Goal: Information Seeking & Learning: Learn about a topic

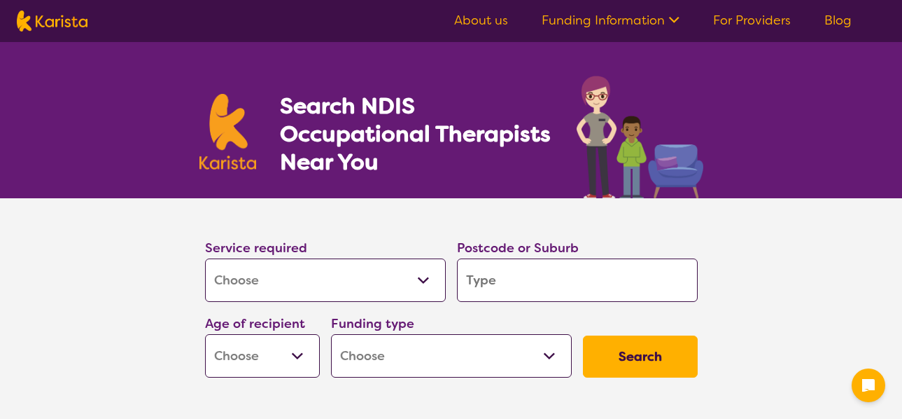
select select "[MEDICAL_DATA]"
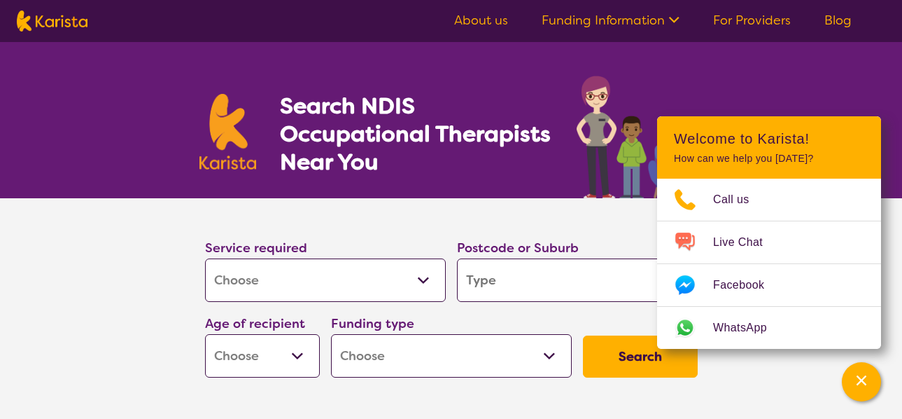
click at [425, 281] on select "Allied Health Assistant Assessment (ADHD or Autism) Behaviour support Counselli…" at bounding box center [325, 279] width 241 height 43
select select "Respite"
click at [205, 258] on select "Allied Health Assistant Assessment (ADHD or Autism) Behaviour support Counselli…" at bounding box center [325, 279] width 241 height 43
select select "Respite"
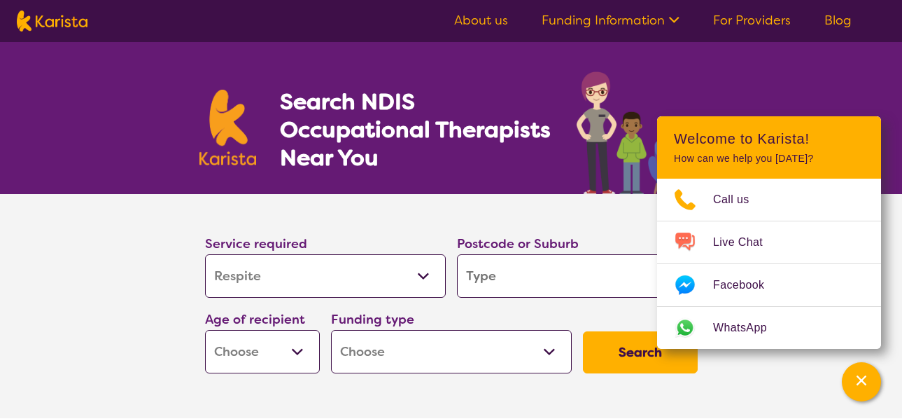
scroll to position [70, 0]
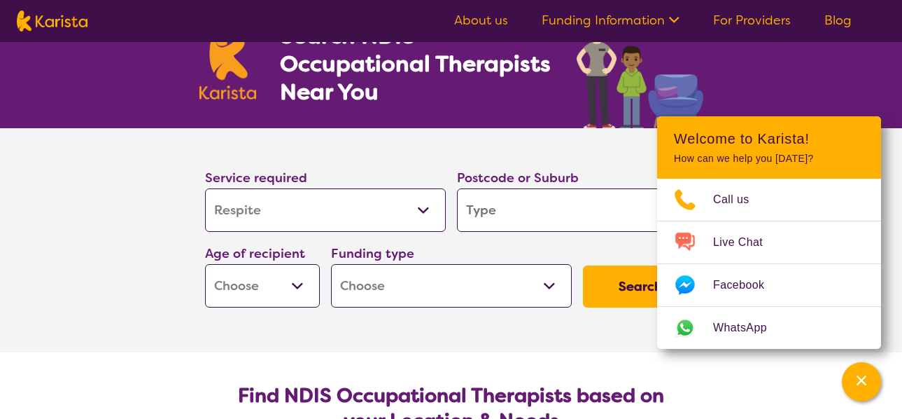
click at [517, 211] on input "search" at bounding box center [577, 209] width 241 height 43
type input "4301"
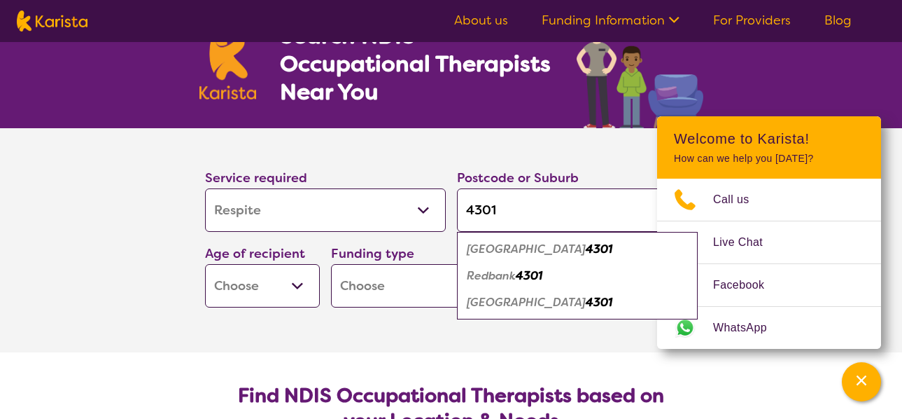
click at [299, 285] on select "Early Childhood - 0 to 9 Child - 10 to 11 Adolescent - 12 to 17 Adult - 18 to 6…" at bounding box center [262, 285] width 115 height 43
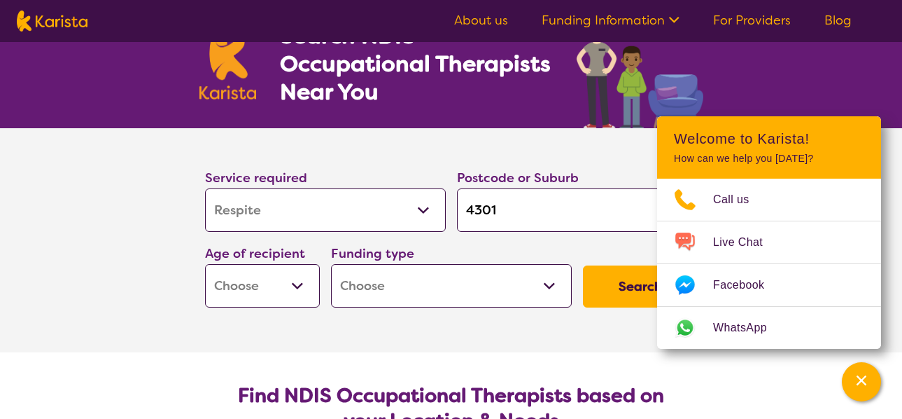
select select "AD"
click at [205, 264] on select "Early Childhood - 0 to 9 Child - 10 to 11 Adolescent - 12 to 17 Adult - 18 to 6…" at bounding box center [262, 285] width 115 height 43
select select "AD"
click at [548, 290] on select "Home Care Package (HCP) National Disability Insurance Scheme (NDIS) I don't know" at bounding box center [451, 285] width 241 height 43
select select "NDIS"
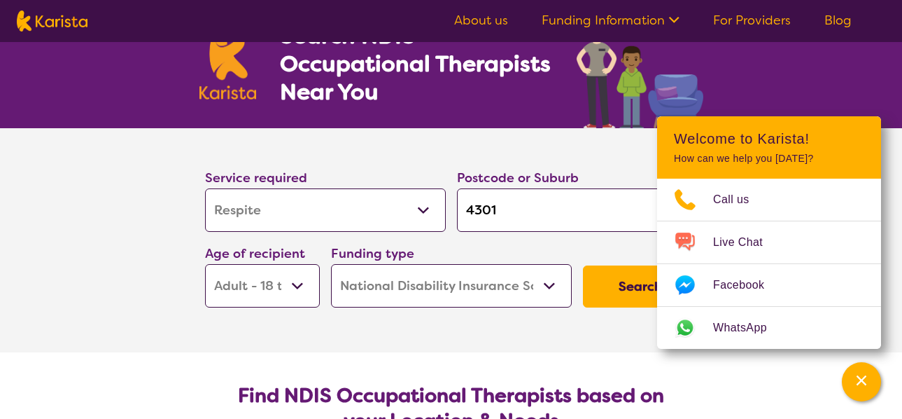
click at [331, 264] on select "Home Care Package (HCP) National Disability Insurance Scheme (NDIS) I don't know" at bounding box center [451, 285] width 241 height 43
select select "NDIS"
click at [620, 290] on button "Search" at bounding box center [640, 286] width 115 height 42
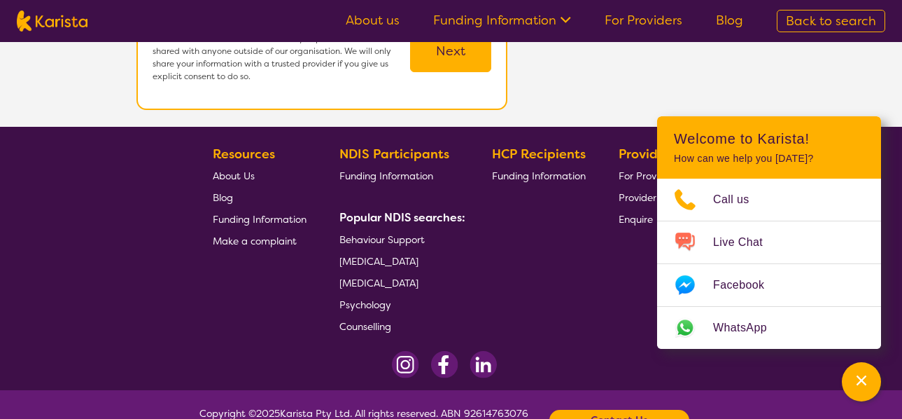
scroll to position [428, 0]
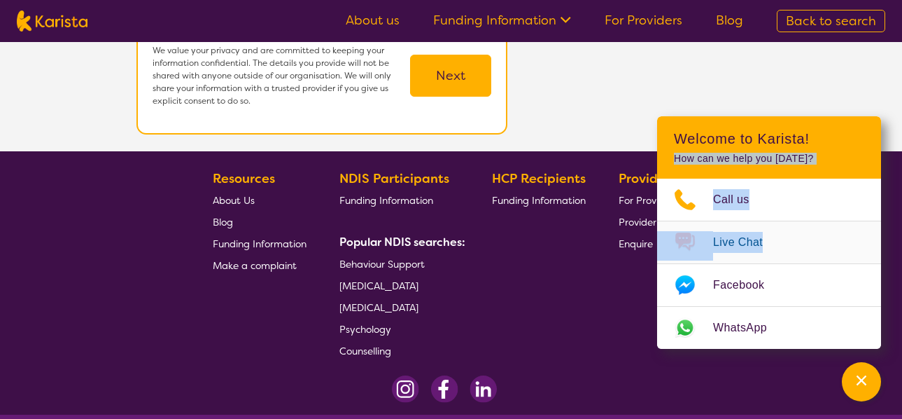
drag, startPoint x: 850, startPoint y: 129, endPoint x: 837, endPoint y: 239, distance: 109.9
click at [837, 239] on div "Welcome to Karista! How can we help you today? Call us Live Chat Facebook Whats…" at bounding box center [769, 232] width 224 height 232
click at [846, 144] on h2 "Welcome to Karista!" at bounding box center [769, 138] width 190 height 17
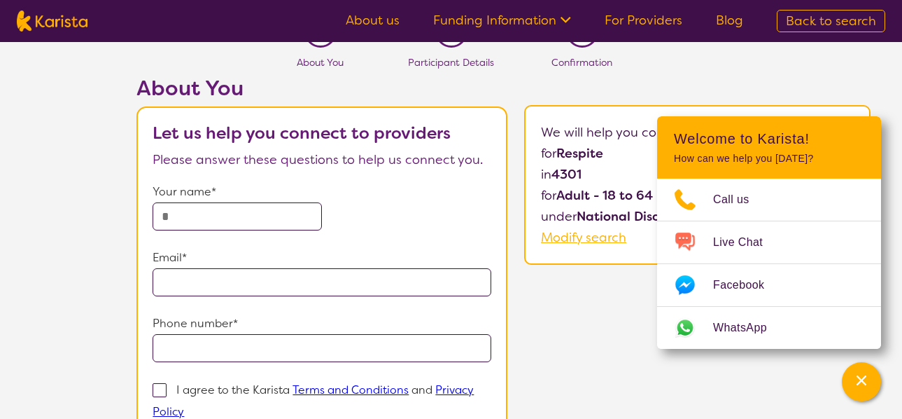
scroll to position [8, 0]
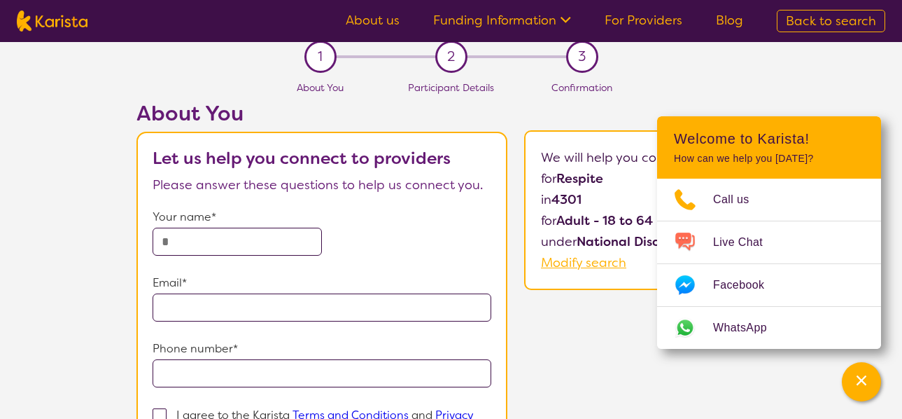
click at [593, 265] on span "Modify search" at bounding box center [583, 262] width 85 height 17
select select "[MEDICAL_DATA]"
select select "AD"
select select "NDIS"
select select "[MEDICAL_DATA]"
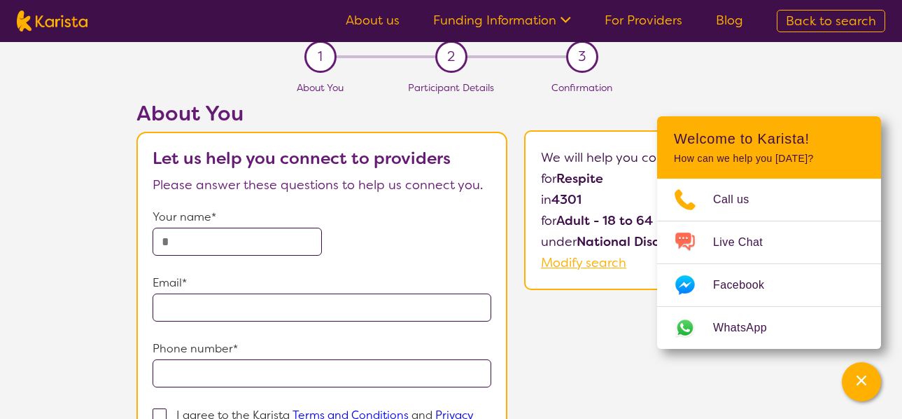
select select "AD"
select select "NDIS"
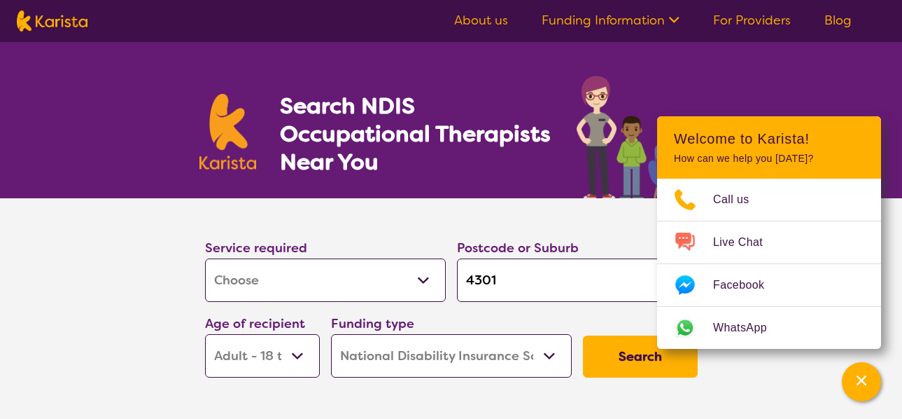
click at [426, 283] on select "Allied Health Assistant Assessment (ADHD or Autism) Behaviour support Counselli…" at bounding box center [325, 279] width 241 height 43
select select "Psychosocial Recovery Coach"
click at [205, 258] on select "Allied Health Assistant Assessment (ADHD or Autism) Behaviour support Counselli…" at bounding box center [325, 279] width 241 height 43
select select "Psychosocial Recovery Coach"
click at [633, 360] on button "Search" at bounding box center [640, 356] width 115 height 42
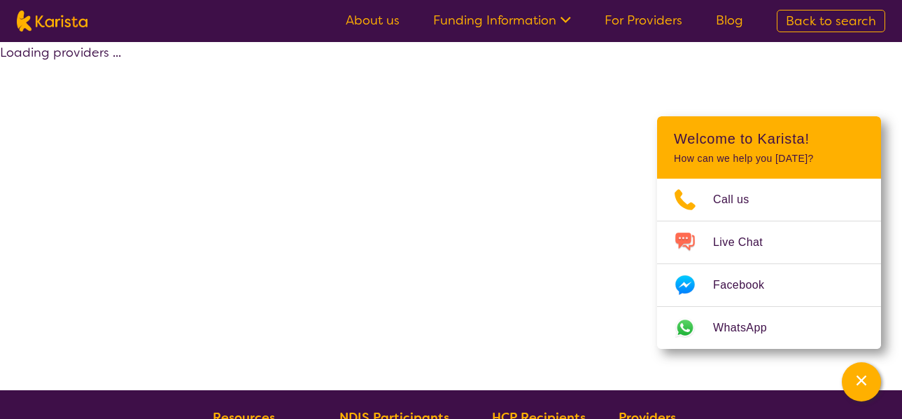
select select "NDIS"
select select "Psychosocial Recovery Coach"
select select "AD"
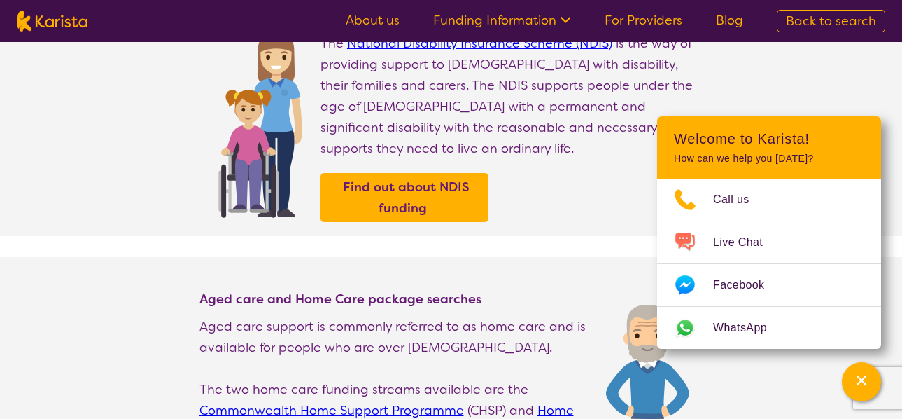
scroll to position [210, 0]
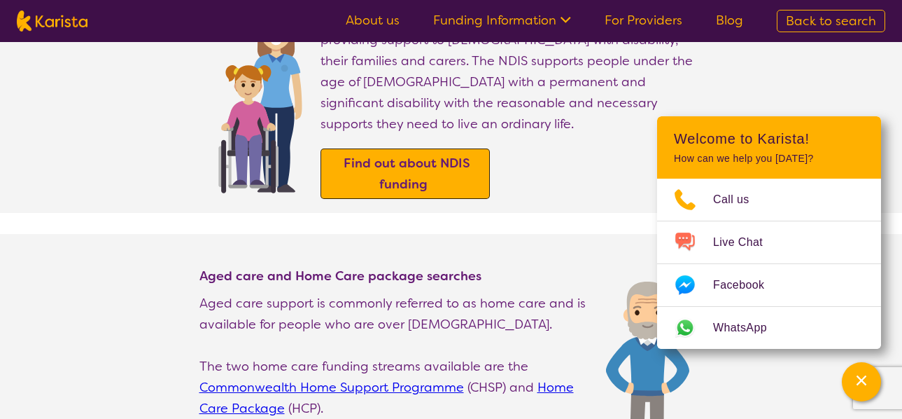
click at [379, 155] on b "Find out about NDIS funding" at bounding box center [407, 174] width 127 height 38
